Goal: Task Accomplishment & Management: Use online tool/utility

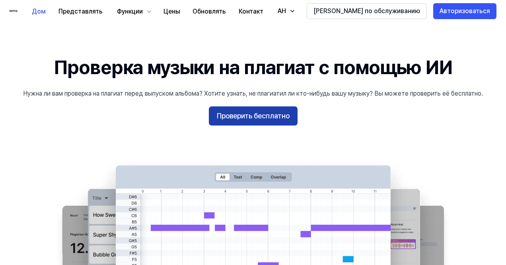
click at [271, 113] on font "Проверить бесплатно" at bounding box center [253, 115] width 73 height 8
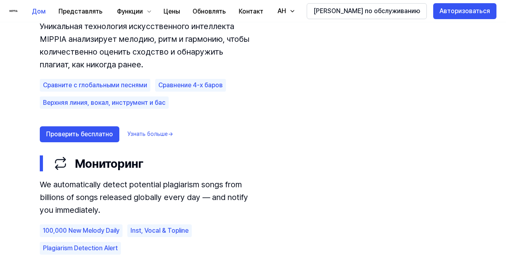
scroll to position [478, 0]
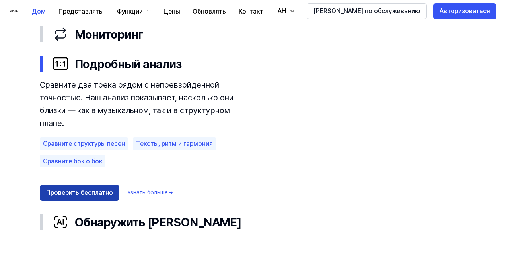
click at [88, 189] on font "Проверить бесплатно" at bounding box center [79, 193] width 67 height 8
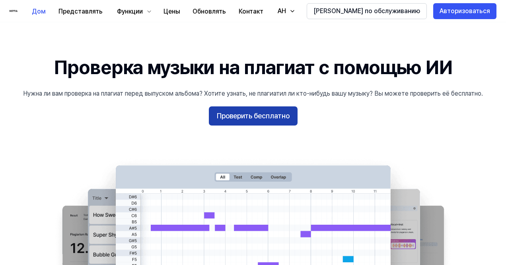
click at [248, 114] on font "Проверить бесплатно" at bounding box center [253, 115] width 73 height 8
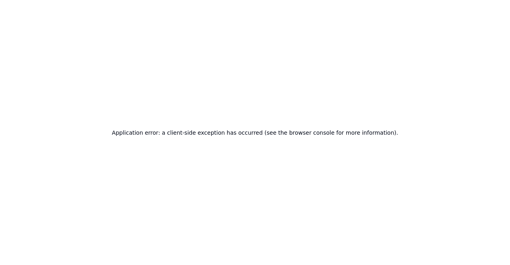
click at [254, 132] on h2 "Application error: a client-side exception has occurred (see the browser consol…" at bounding box center [255, 132] width 286 height 11
click at [330, 131] on h2 "Application error: a client-side exception has occurred (see the browser consol…" at bounding box center [255, 132] width 286 height 11
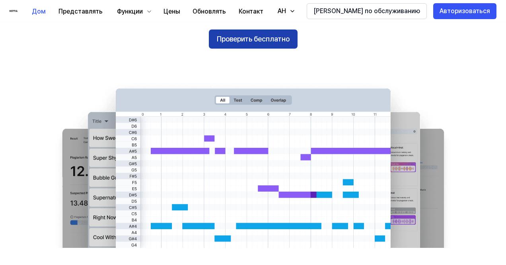
scroll to position [40, 0]
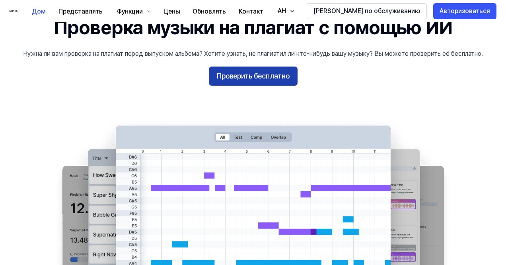
click at [261, 79] on font "Проверить бесплатно" at bounding box center [253, 76] width 73 height 8
